Goal: Check status: Check status

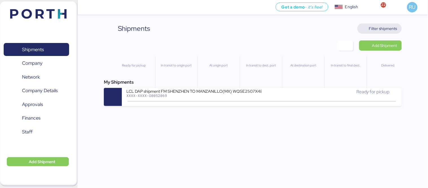
click at [389, 27] on span "Filter shipments" at bounding box center [383, 28] width 28 height 7
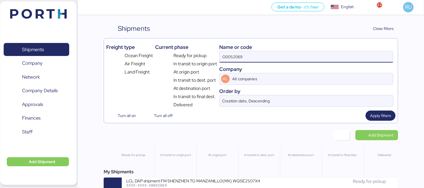
click at [266, 58] on input "O0052069" at bounding box center [305, 56] width 173 height 11
type input "O"
paste input "SAOF39721900"
type input "S"
paste input "O0052006"
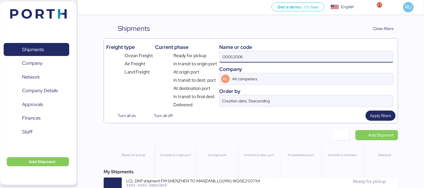
type input "O0052006"
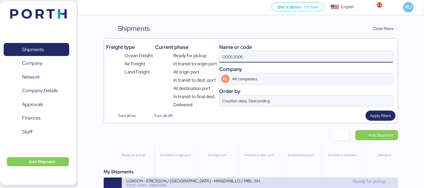
click at [249, 180] on div "LOXSON - ERICSSON / [GEOGRAPHIC_DATA] - MANZANILLO / MBL: SHMZL25155750 - HBL: …" at bounding box center [193, 180] width 134 height 5
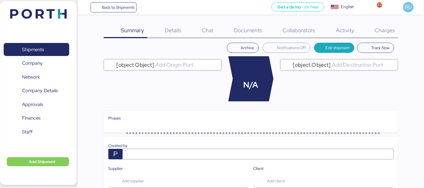
click at [395, 34] on div "Charges 0" at bounding box center [377, 30] width 41 height 15
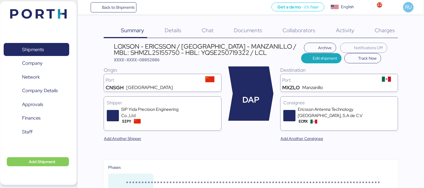
click at [378, 32] on span "Charges" at bounding box center [384, 30] width 20 height 7
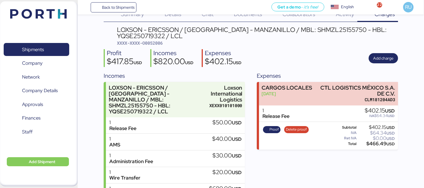
scroll to position [16, 0]
click at [160, 42] on span "XXXX-XXXX-O0052006" at bounding box center [140, 43] width 46 height 6
copy span "O0052006"
click at [379, 158] on div "Expenses CARGOS LOCALES [DATE] CTL LOGISTICS [GEOGRAPHIC_DATA] S.A. DE C.V. CLM…" at bounding box center [327, 149] width 141 height 156
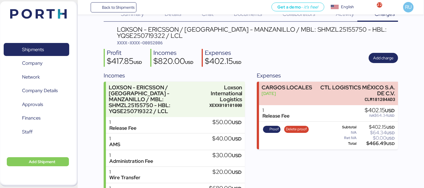
click at [148, 41] on span "XXXX-XXXX-O0052006" at bounding box center [140, 43] width 46 height 6
copy span "O0052006"
